Goal: Navigation & Orientation: Find specific page/section

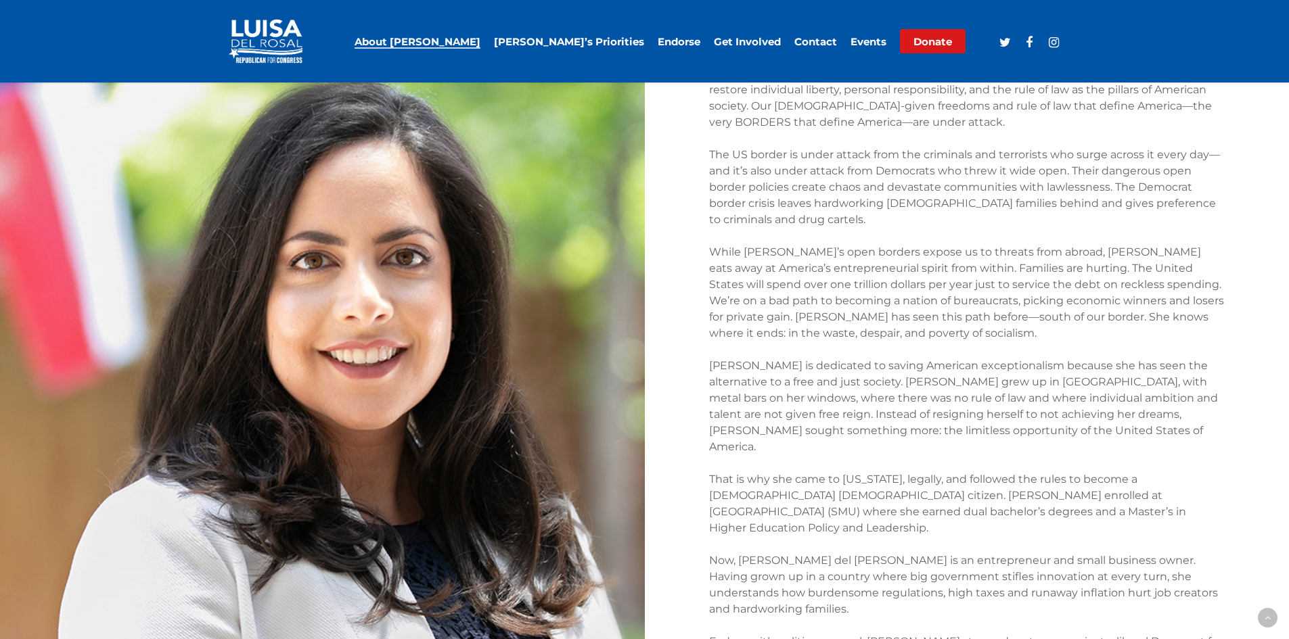
scroll to position [879, 0]
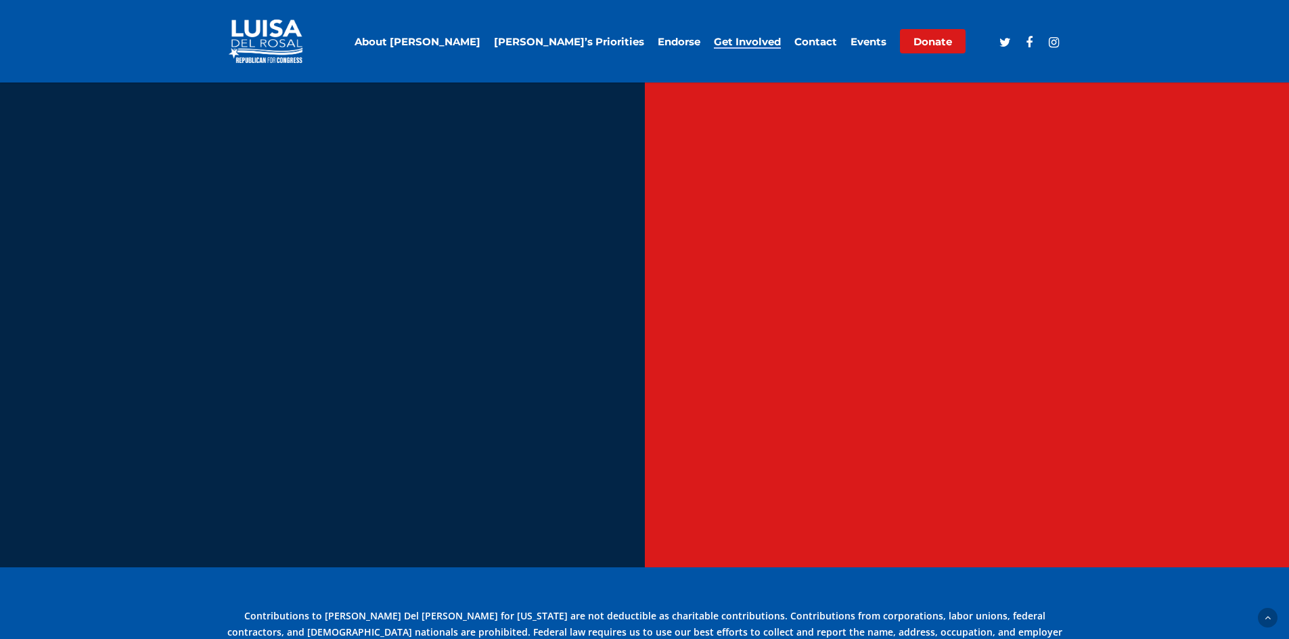
scroll to position [3711, 0]
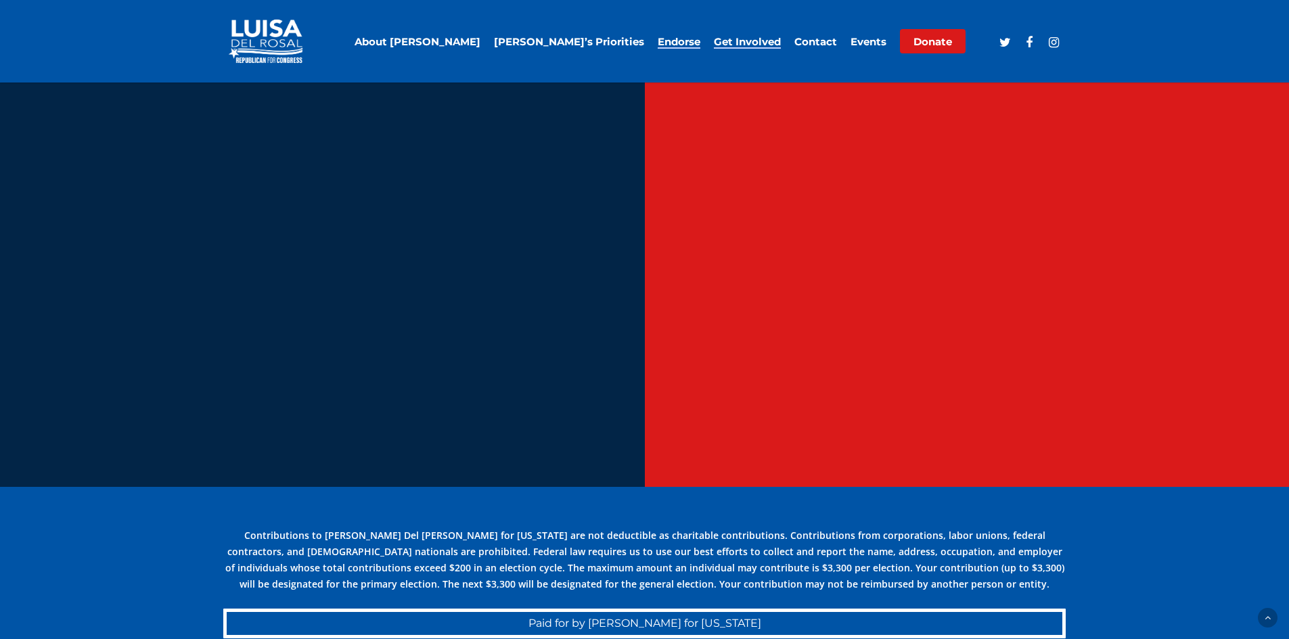
click at [687, 42] on link "Endorse" at bounding box center [679, 42] width 43 height 10
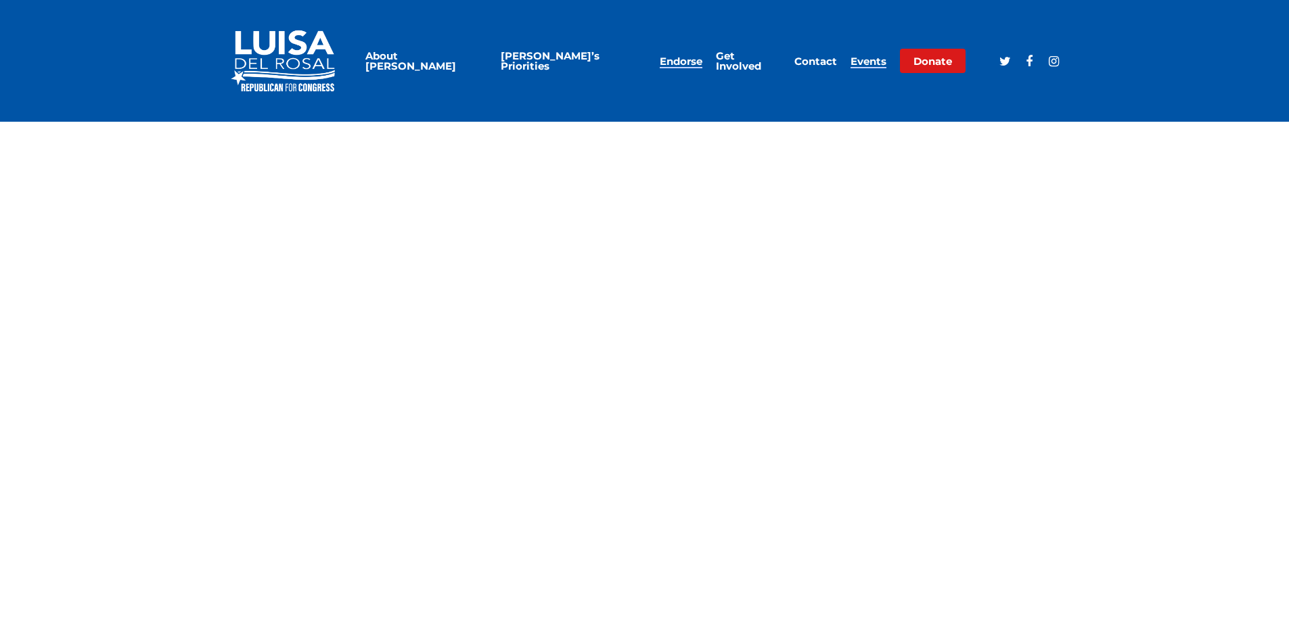
click at [850, 60] on li "Events" at bounding box center [868, 61] width 49 height 122
click at [861, 60] on link "Events" at bounding box center [868, 61] width 36 height 10
